Goal: Transaction & Acquisition: Purchase product/service

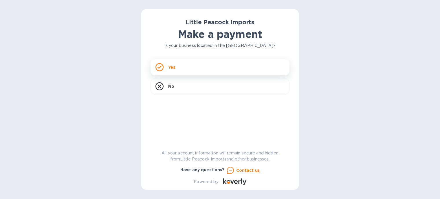
click at [191, 71] on div "Yes" at bounding box center [220, 67] width 139 height 16
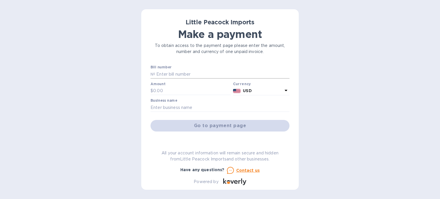
click at [192, 72] on input "text" at bounding box center [222, 74] width 134 height 9
type input "l"
type input "L"
type input "LP2506132"
click at [152, 91] on p "$" at bounding box center [152, 91] width 3 height 6
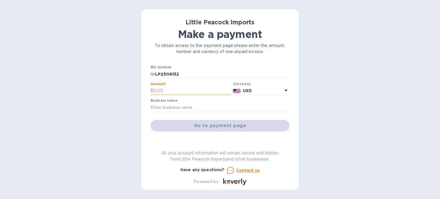
click at [155, 90] on input "text" at bounding box center [192, 91] width 78 height 9
type input "5,258.00"
click at [216, 105] on input "text" at bounding box center [220, 107] width 139 height 9
type input "Berkshire Brewing Company, Inc."
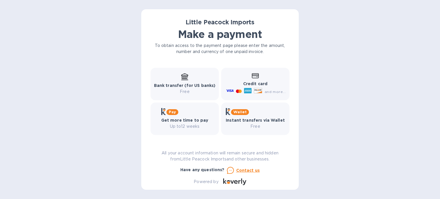
scroll to position [52, 0]
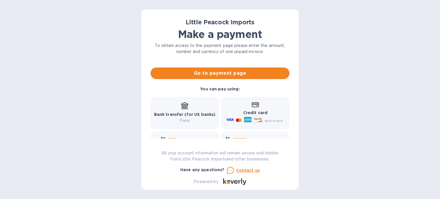
click at [206, 119] on p "Free" at bounding box center [185, 121] width 62 height 6
click at [183, 109] on div "Bank transfer (for US banks) Free" at bounding box center [185, 112] width 62 height 21
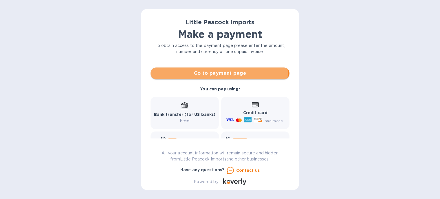
click at [209, 73] on span "Go to payment page" at bounding box center [220, 73] width 130 height 7
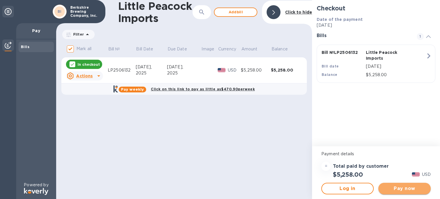
click at [392, 190] on span "Pay now" at bounding box center [404, 188] width 43 height 7
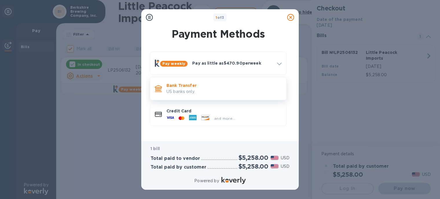
click at [223, 84] on p "Bank Transfer" at bounding box center [223, 85] width 115 height 6
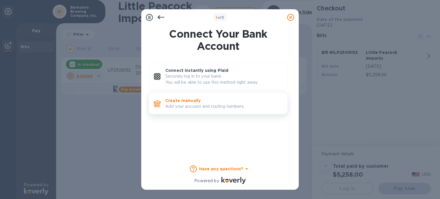
click at [210, 106] on p "Add your account and routing numbers." at bounding box center [224, 106] width 118 height 6
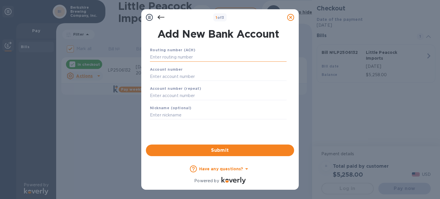
click at [211, 54] on input "text" at bounding box center [218, 57] width 137 height 9
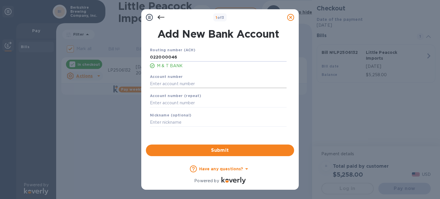
type input "022000046"
click at [215, 82] on input "text" at bounding box center [218, 83] width 137 height 9
type input "1536018205"
click at [226, 102] on input "text" at bounding box center [218, 103] width 137 height 9
type input "1536018205"
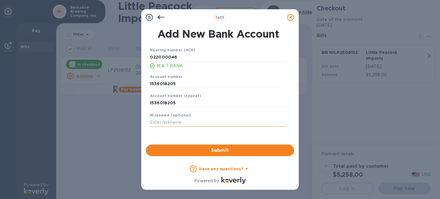
click at [223, 121] on input "text" at bounding box center [218, 122] width 137 height 9
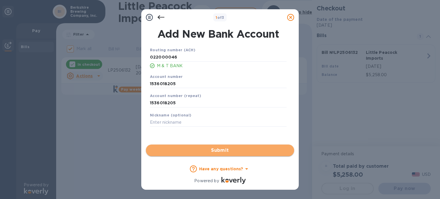
click at [225, 147] on span "Submit" at bounding box center [220, 150] width 139 height 7
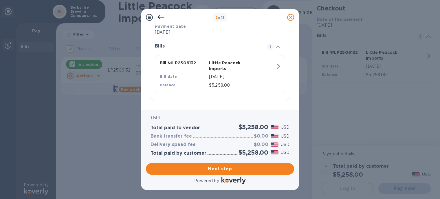
scroll to position [124, 0]
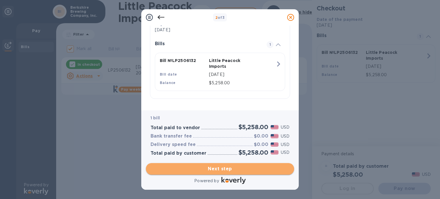
click at [229, 167] on span "Next step" at bounding box center [220, 168] width 139 height 7
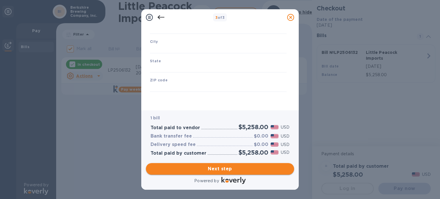
type input "[GEOGRAPHIC_DATA]"
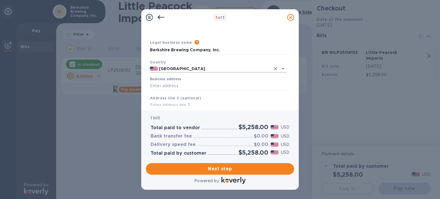
scroll to position [0, 0]
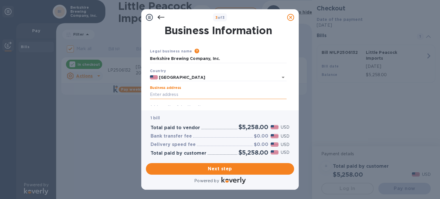
click at [216, 92] on input "Business address" at bounding box center [218, 94] width 137 height 9
type input "PO Box 251"
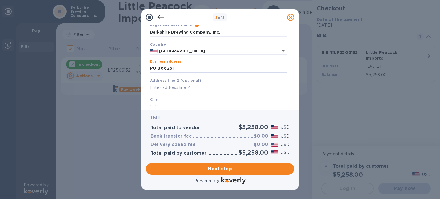
scroll to position [55, 0]
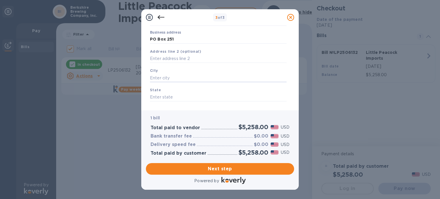
click at [194, 80] on input "text" at bounding box center [218, 78] width 137 height 9
click at [176, 72] on div "City" at bounding box center [218, 74] width 141 height 19
click at [176, 78] on input "text" at bounding box center [218, 78] width 137 height 9
type input "S Deerfield"
type input "q"
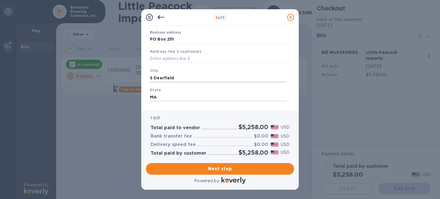
type input "MA"
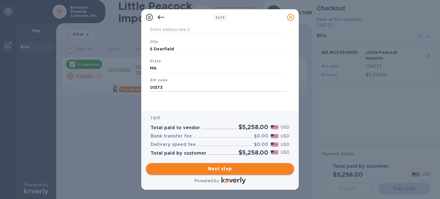
type input "01373"
click at [206, 169] on span "Next step" at bounding box center [220, 168] width 139 height 7
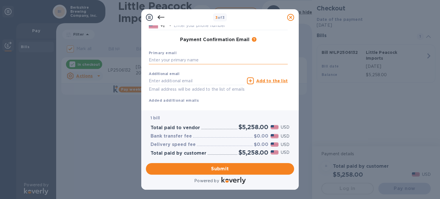
click at [188, 60] on input "text" at bounding box center [218, 60] width 139 height 9
type input "[EMAIL_ADDRESS][DOMAIN_NAME]"
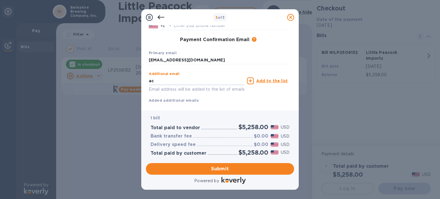
type input "a"
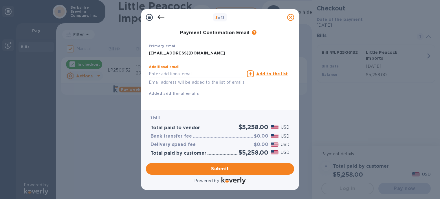
scroll to position [98, 0]
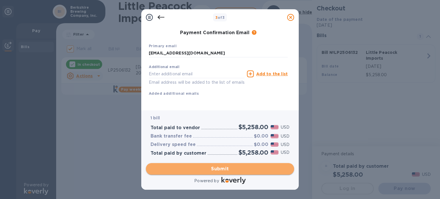
click at [198, 164] on button "Submit" at bounding box center [220, 169] width 148 height 12
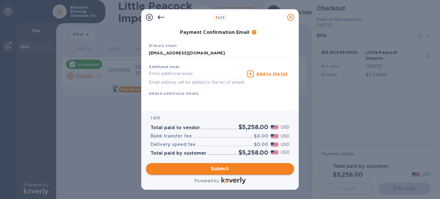
click at [216, 167] on span "Submit" at bounding box center [220, 168] width 139 height 7
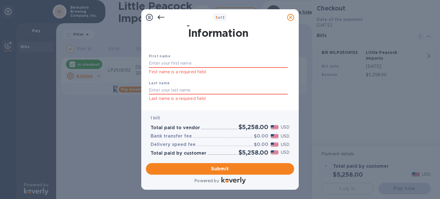
scroll to position [0, 0]
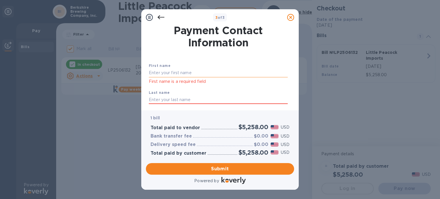
click at [155, 71] on input "text" at bounding box center [218, 73] width 139 height 9
type input "[PERSON_NAME]"
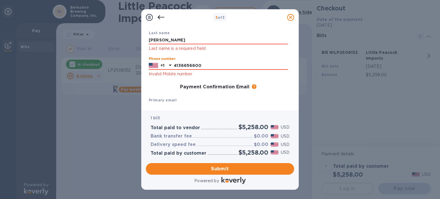
type input "4136656600"
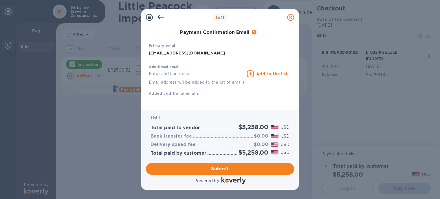
scroll to position [121, 0]
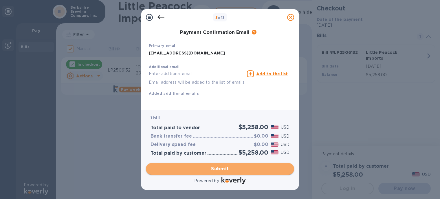
click at [224, 168] on span "Submit" at bounding box center [220, 168] width 139 height 7
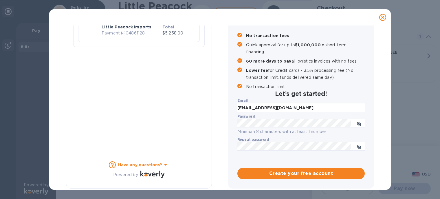
checkbox input "false"
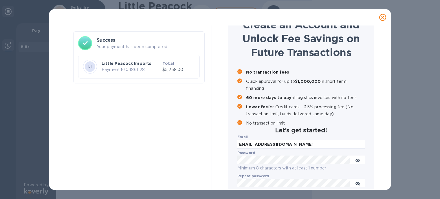
scroll to position [0, 0]
